Goal: Information Seeking & Learning: Learn about a topic

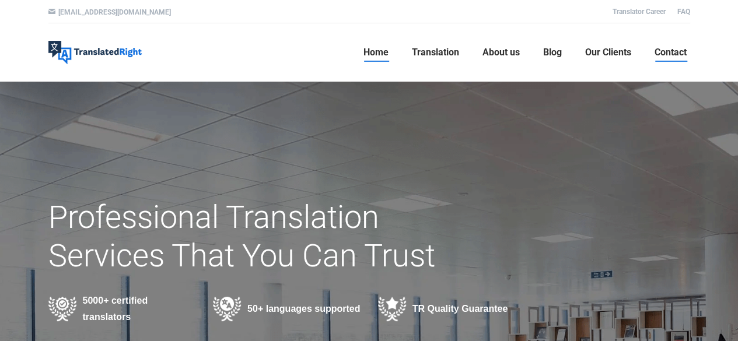
click at [671, 53] on span "Contact" at bounding box center [670, 53] width 32 height 12
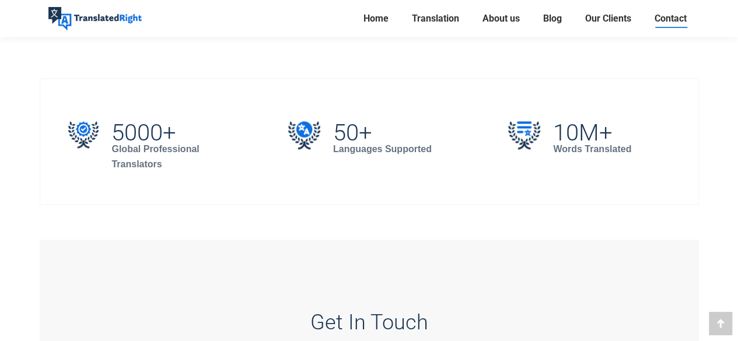
scroll to position [622, 0]
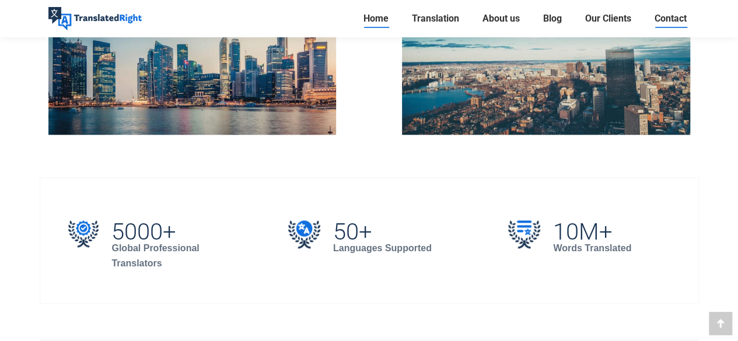
click at [380, 18] on span "Home" at bounding box center [375, 19] width 25 height 12
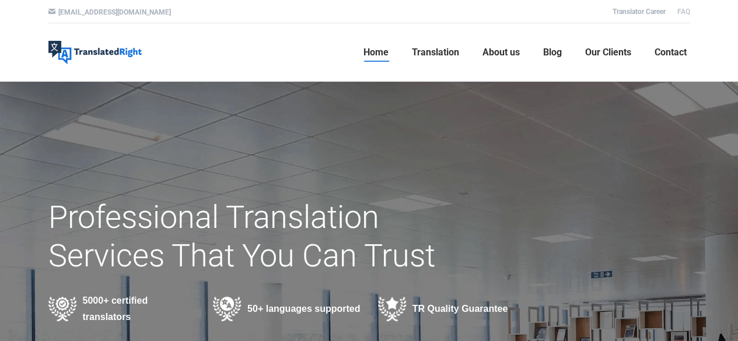
click at [682, 11] on link "FAQ" at bounding box center [683, 12] width 13 height 8
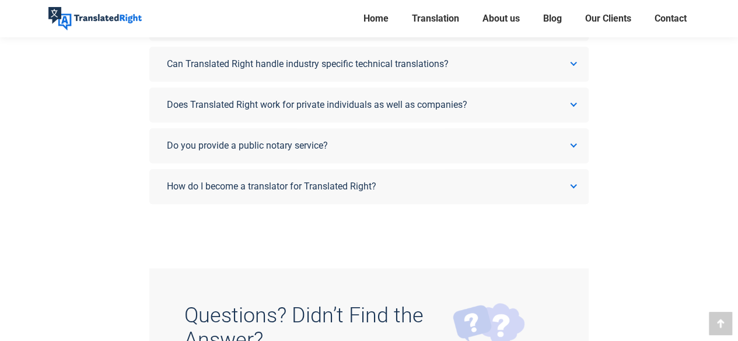
scroll to position [622, 0]
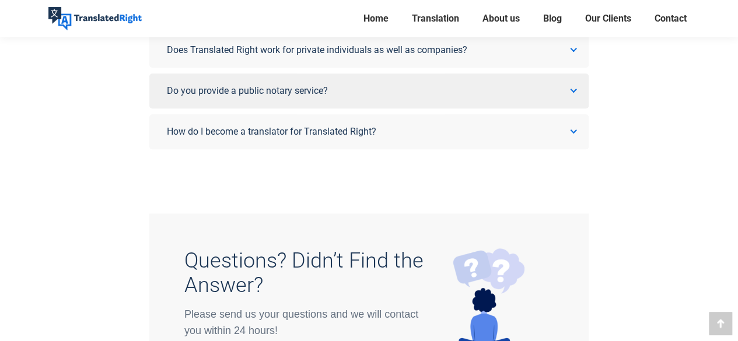
click at [573, 87] on icon at bounding box center [573, 90] width 7 height 7
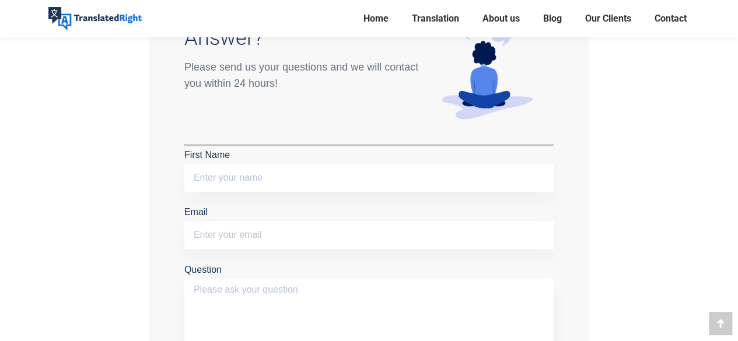
scroll to position [839, 0]
